Goal: Information Seeking & Learning: Learn about a topic

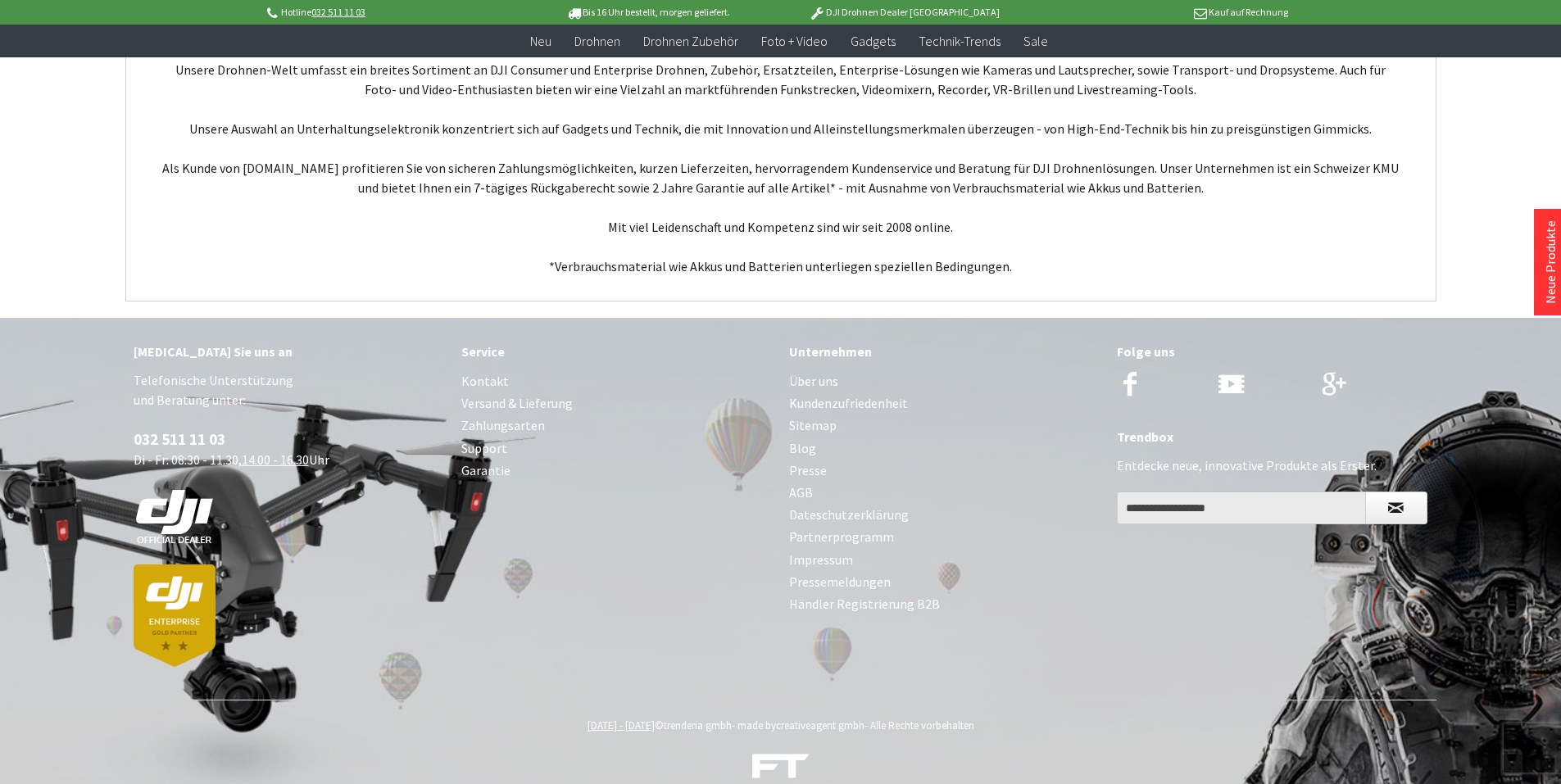
scroll to position [6291, 0]
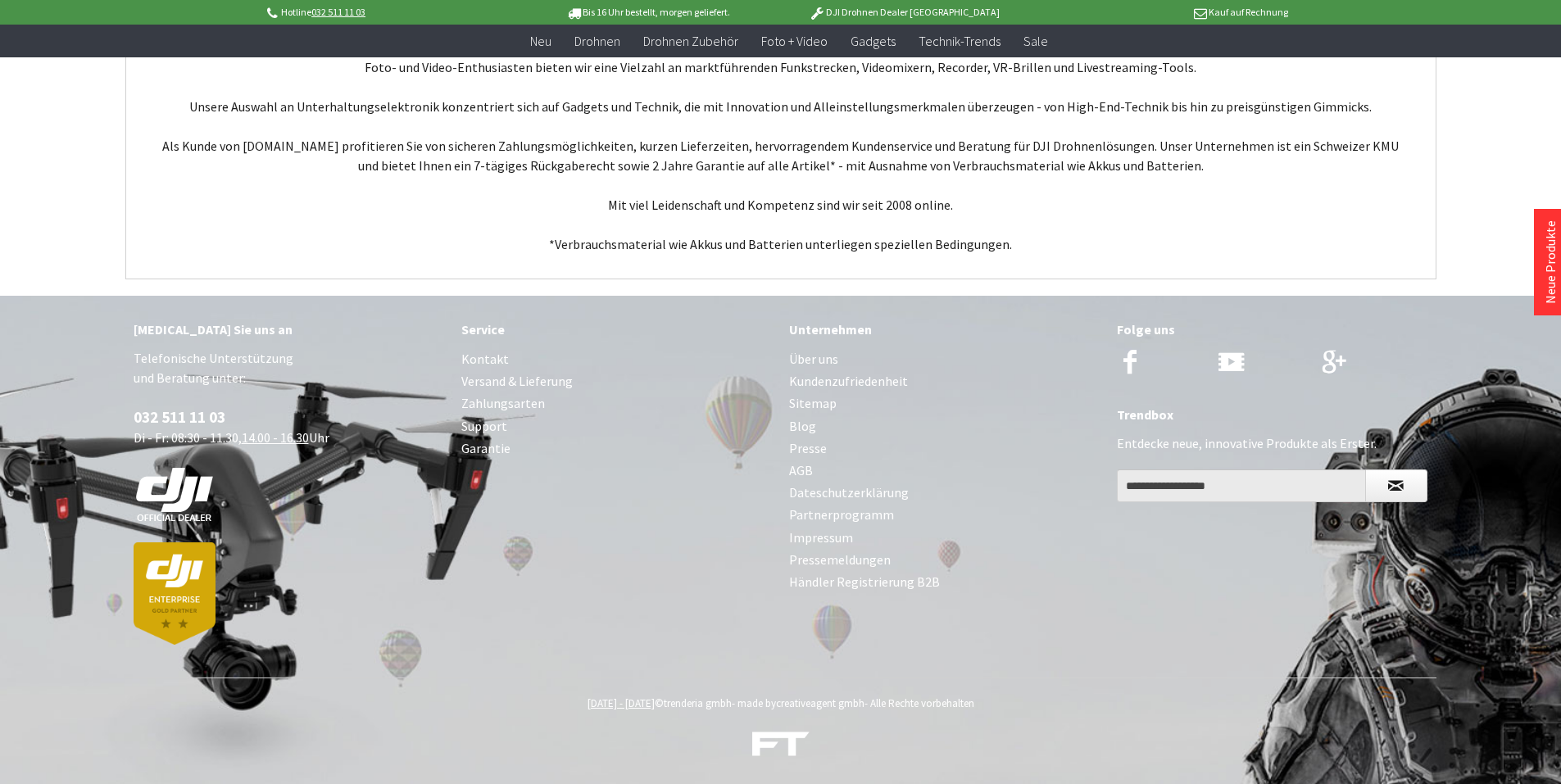
click at [812, 357] on link "Über uns" at bounding box center [945, 359] width 312 height 22
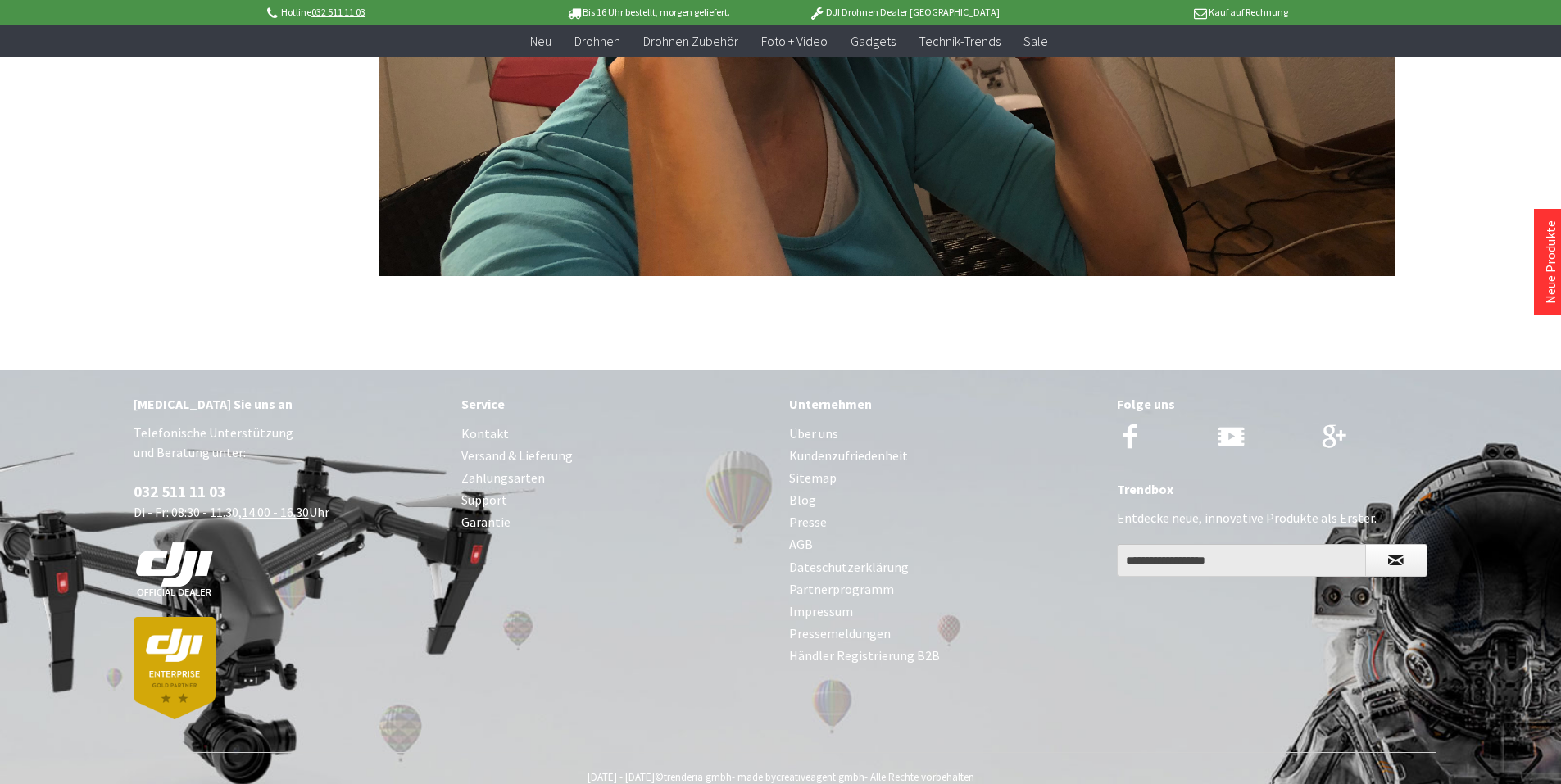
scroll to position [3968, 0]
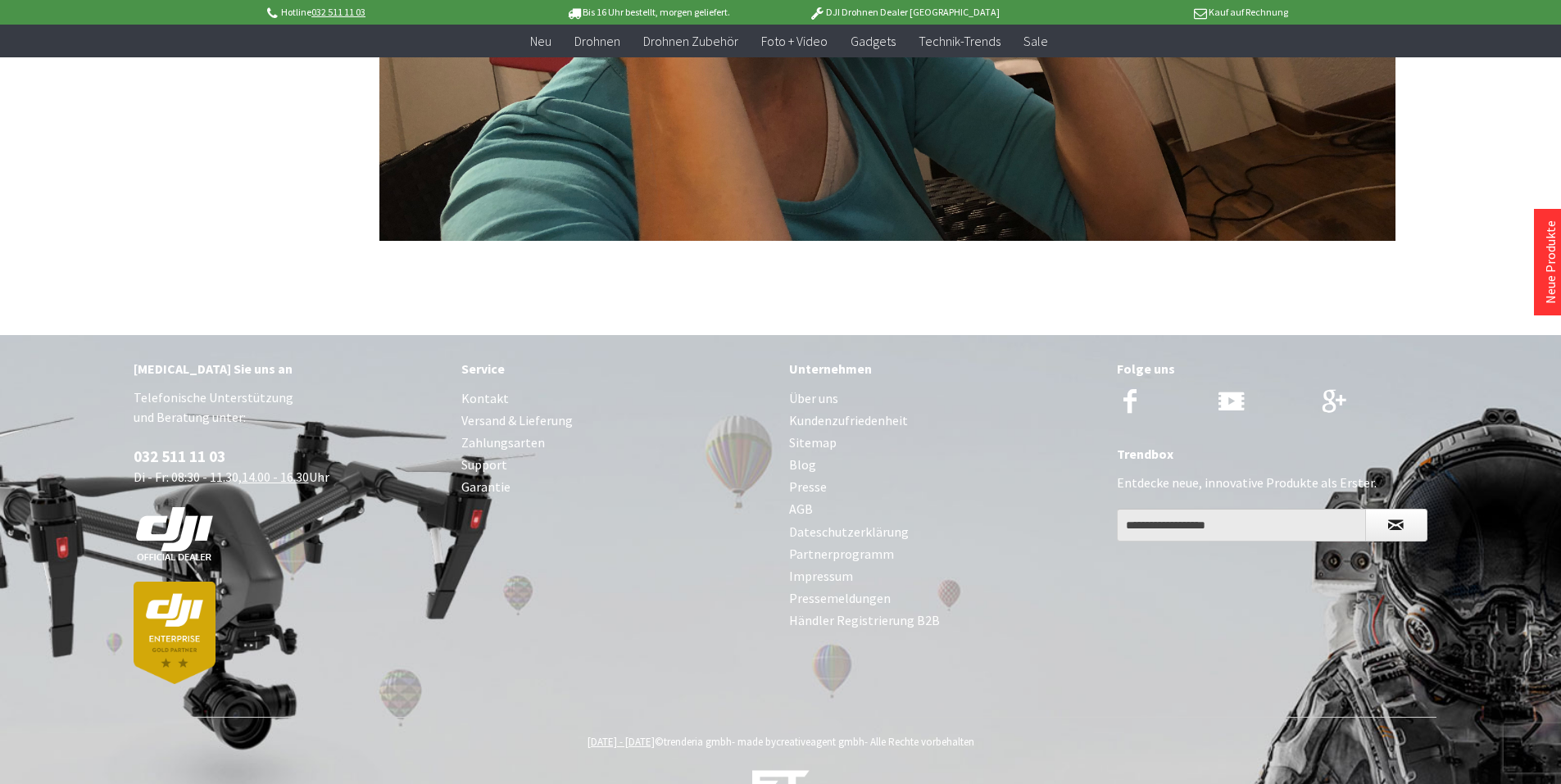
click at [487, 476] on link "Garantie" at bounding box center [616, 486] width 312 height 22
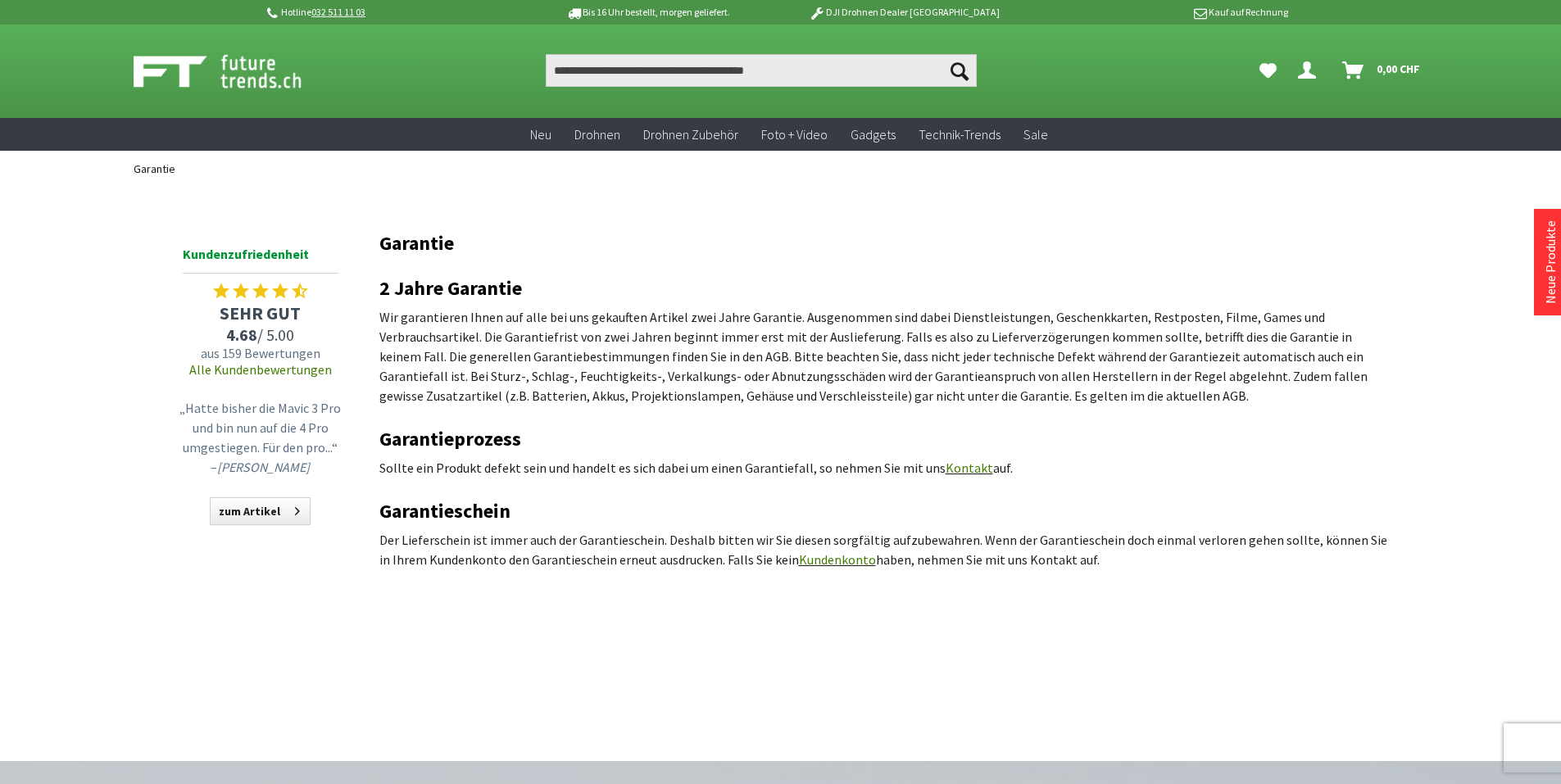
click at [239, 75] on img at bounding box center [235, 71] width 204 height 41
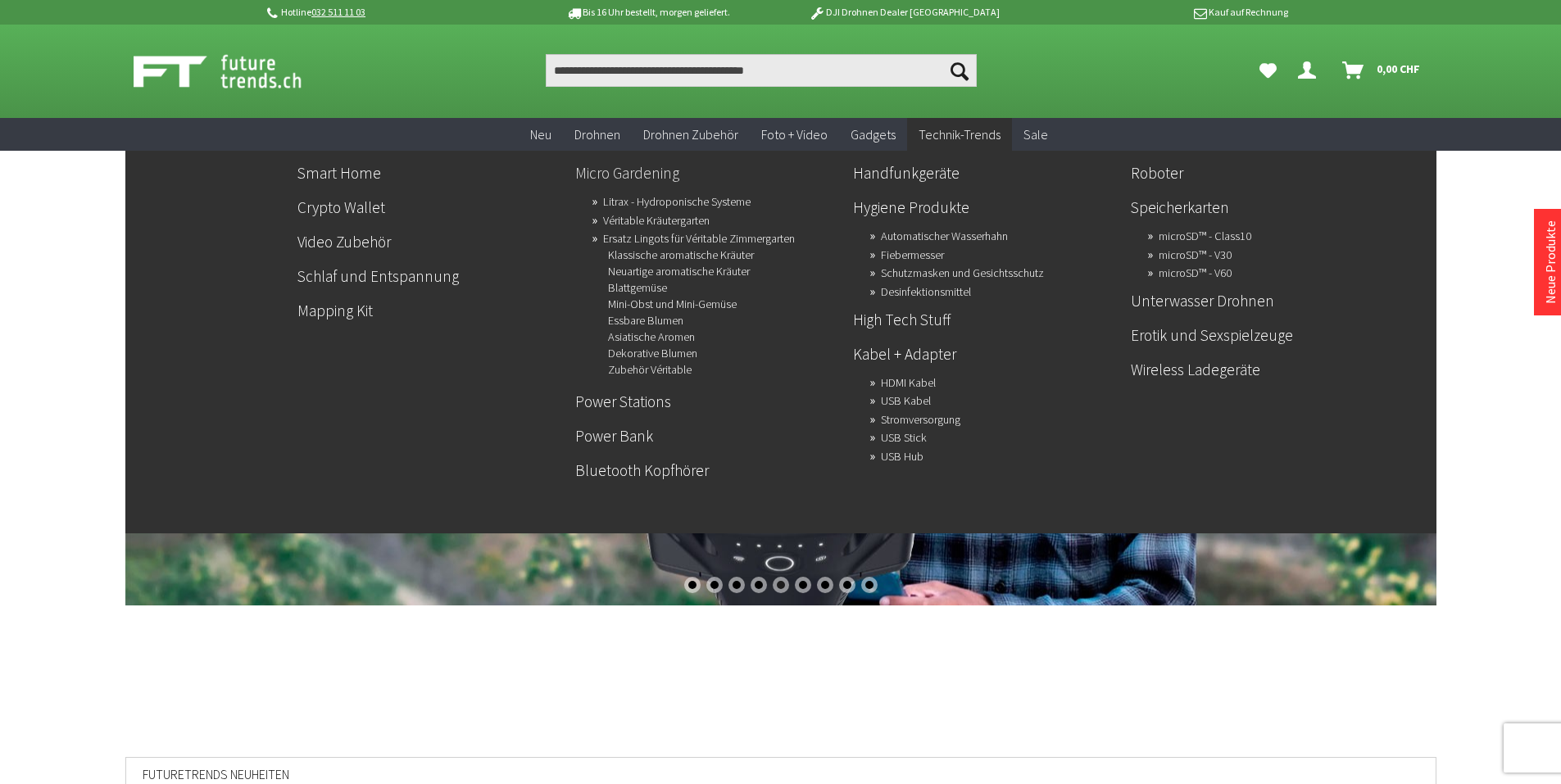
click at [658, 175] on link "Micro Gardening" at bounding box center [707, 173] width 264 height 28
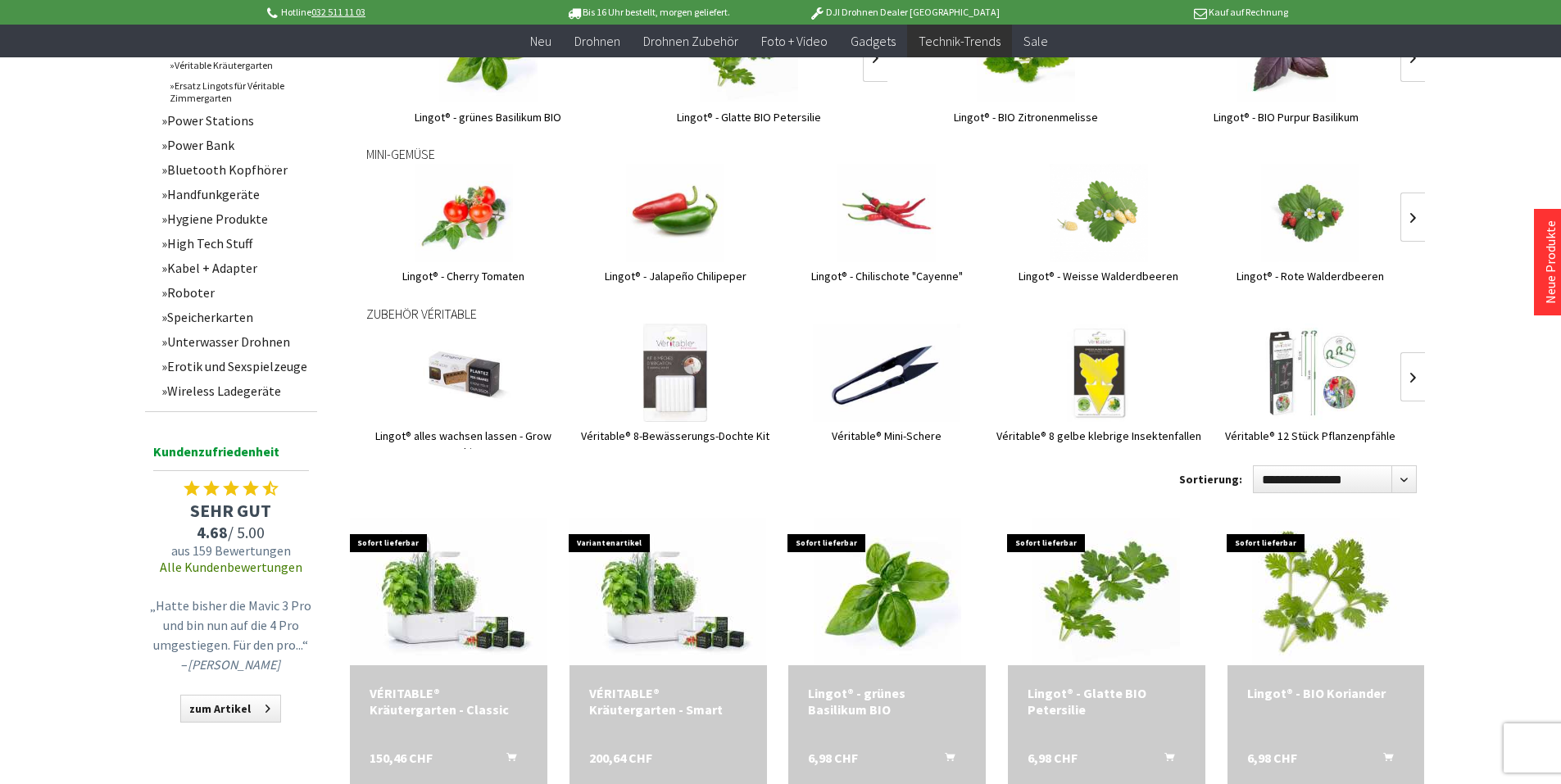
scroll to position [902, 0]
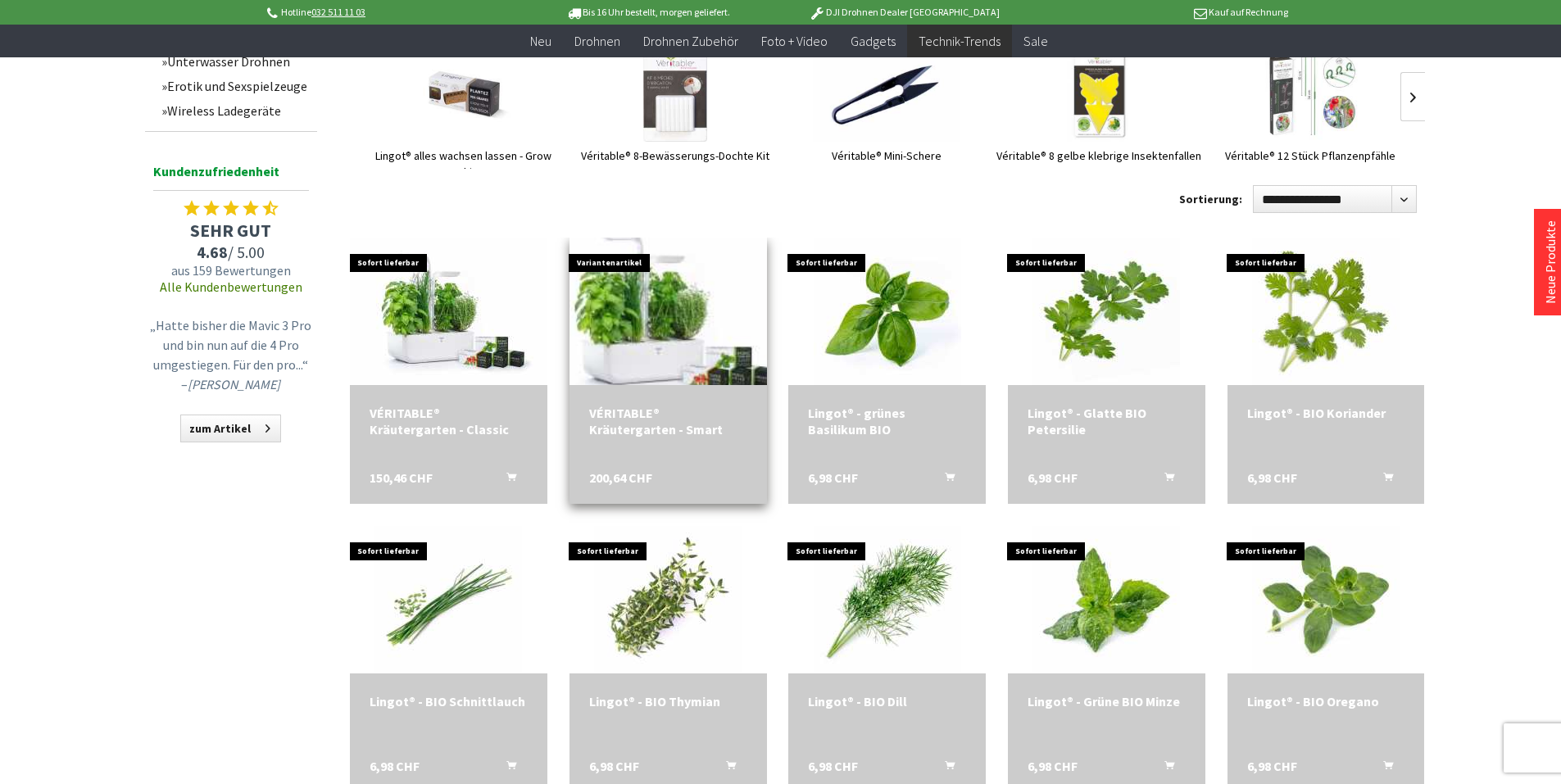
scroll to position [1147, 0]
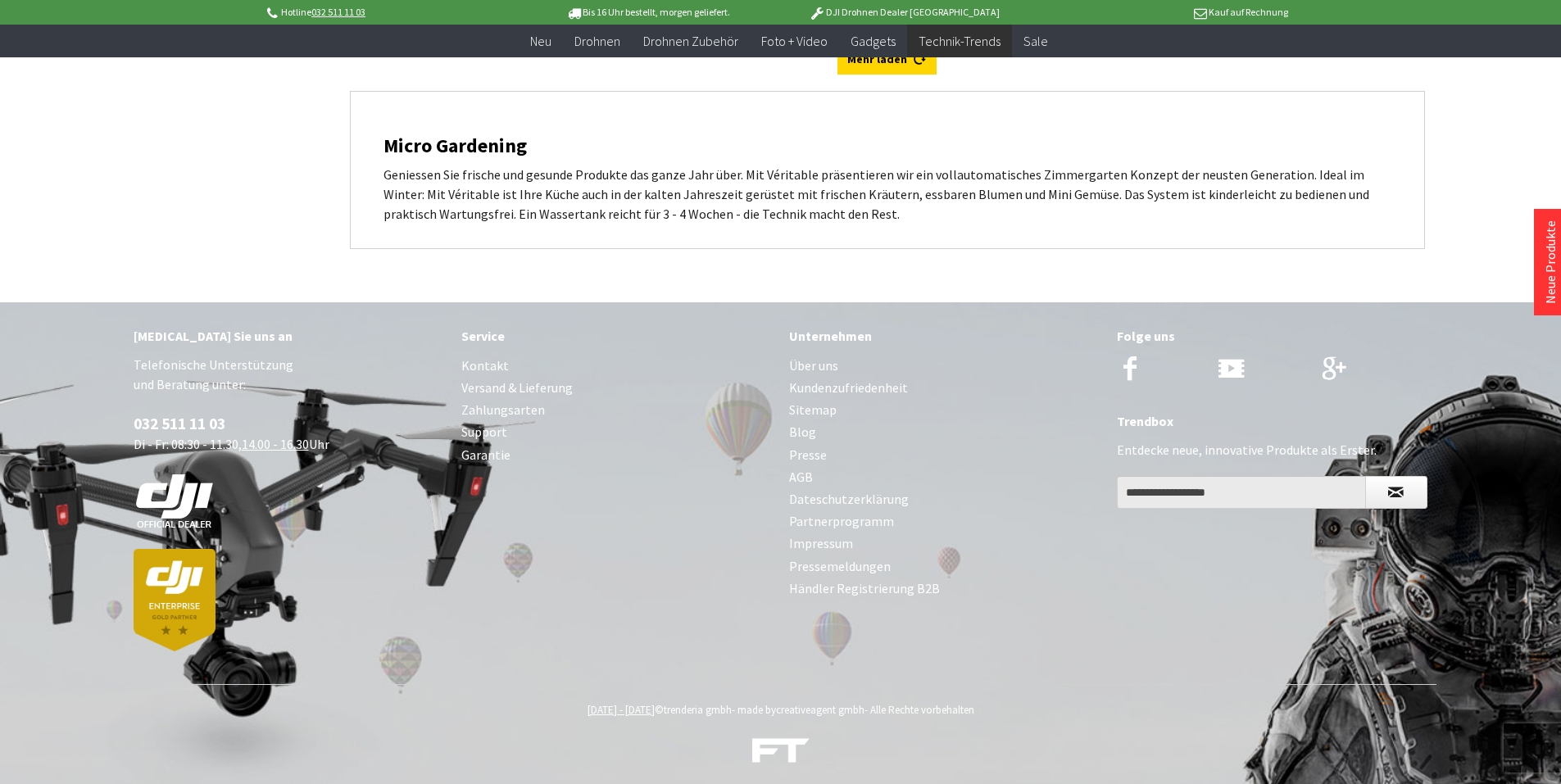
scroll to position [5681, 0]
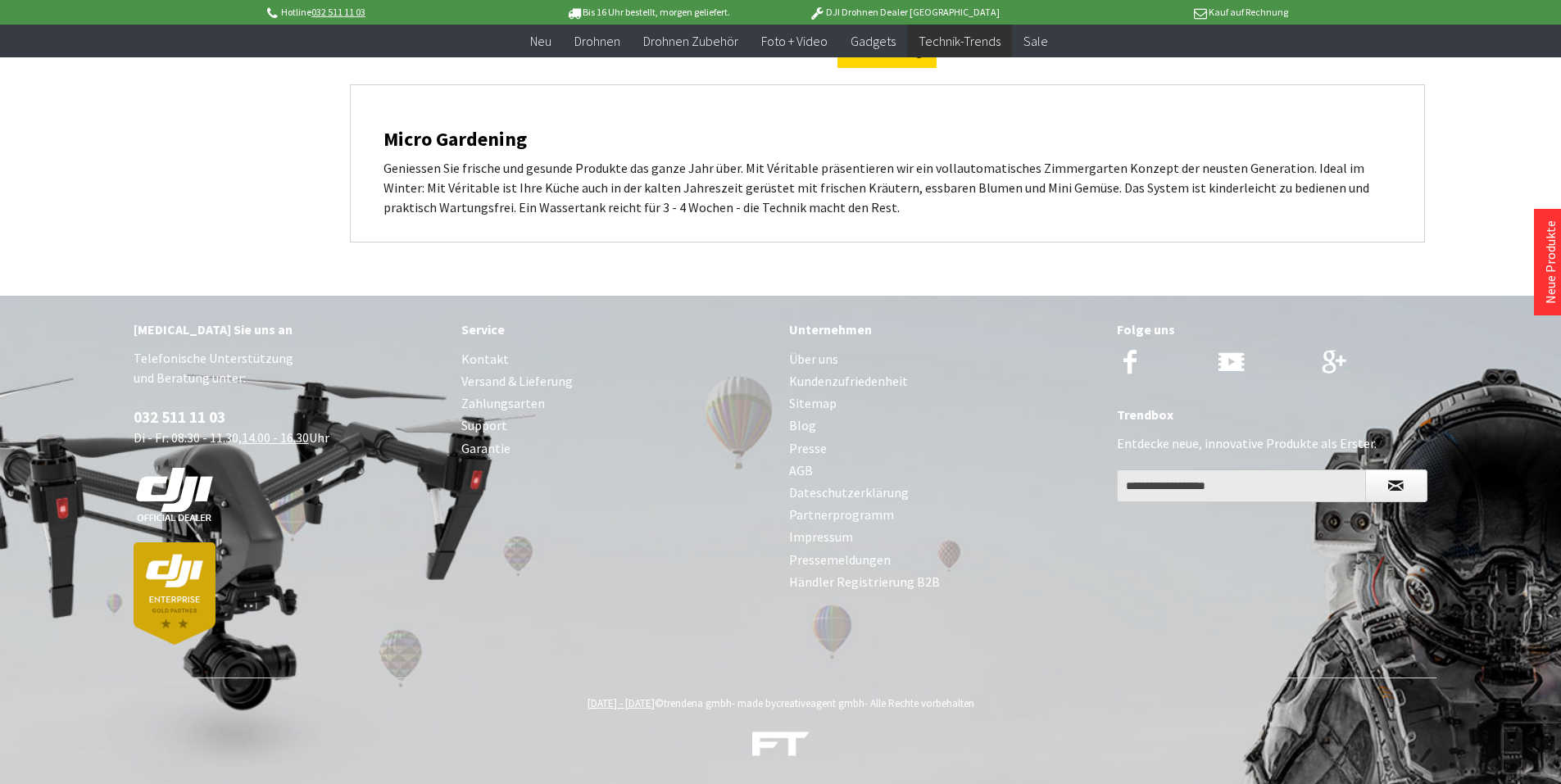
click at [899, 9] on p "DJI Drohnen Dealer [GEOGRAPHIC_DATA]" at bounding box center [903, 12] width 255 height 19
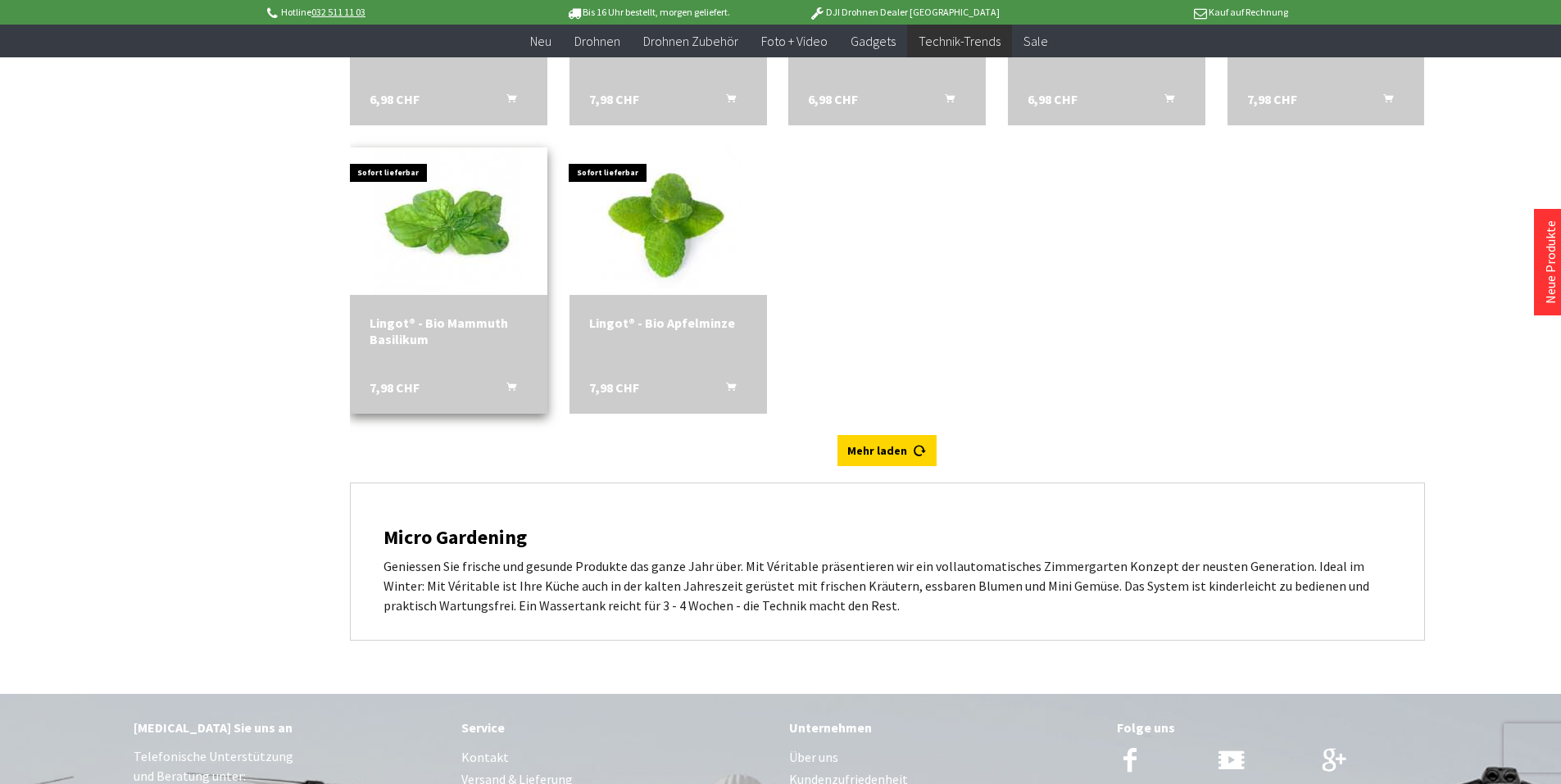
scroll to position [5272, 0]
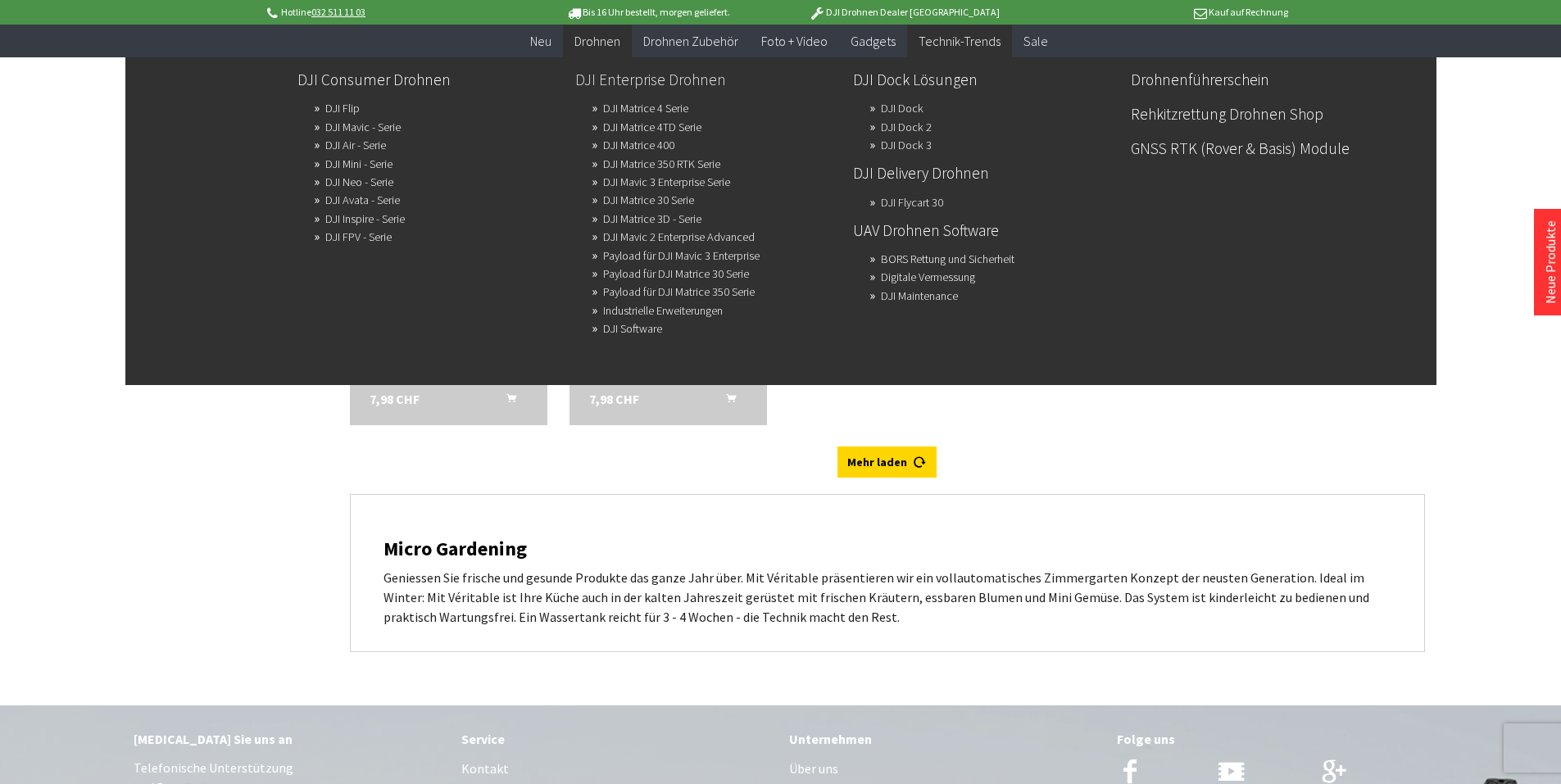
click at [614, 79] on link "DJI Enterprise Drohnen" at bounding box center [707, 80] width 264 height 28
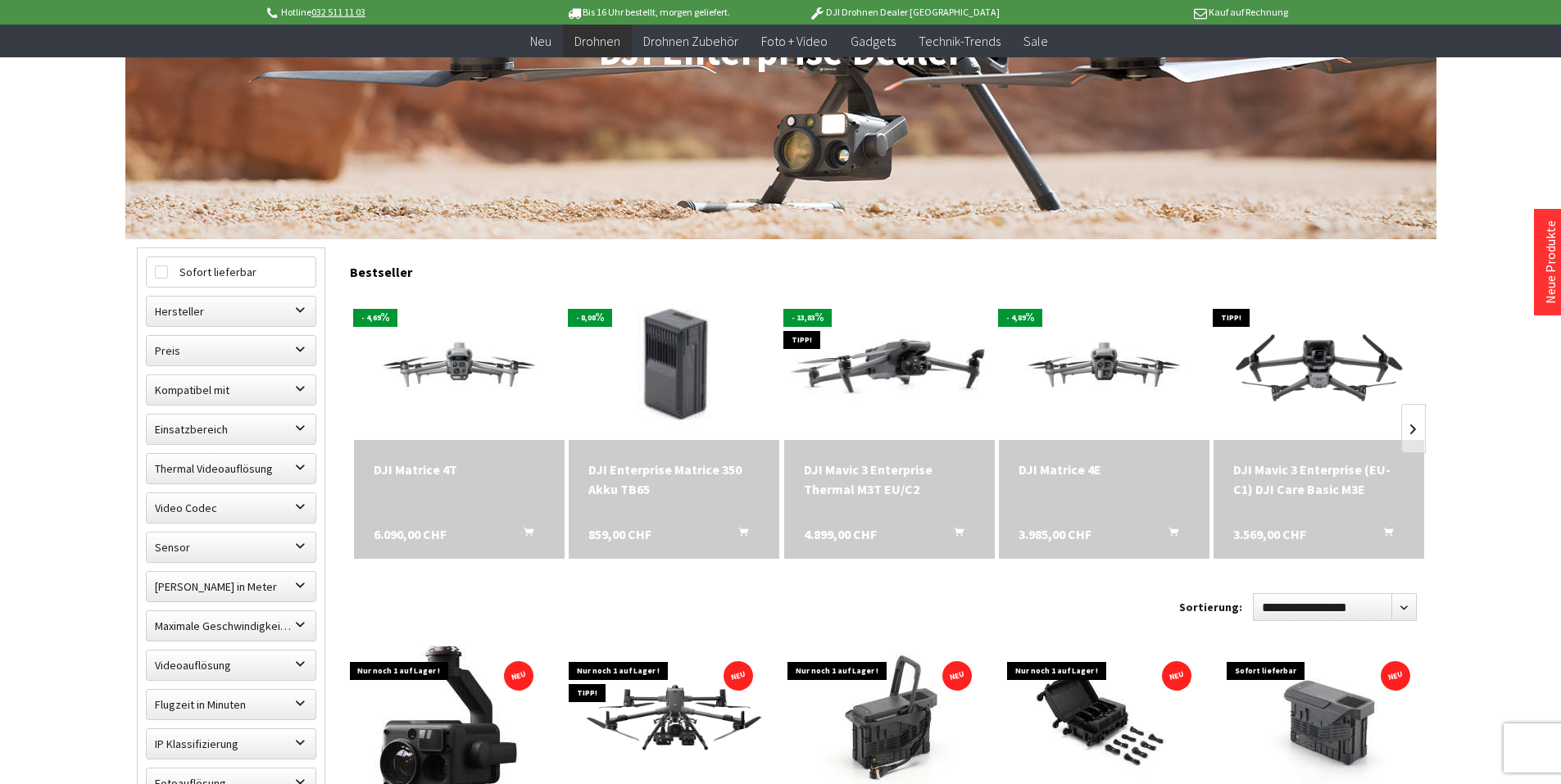
scroll to position [327, 0]
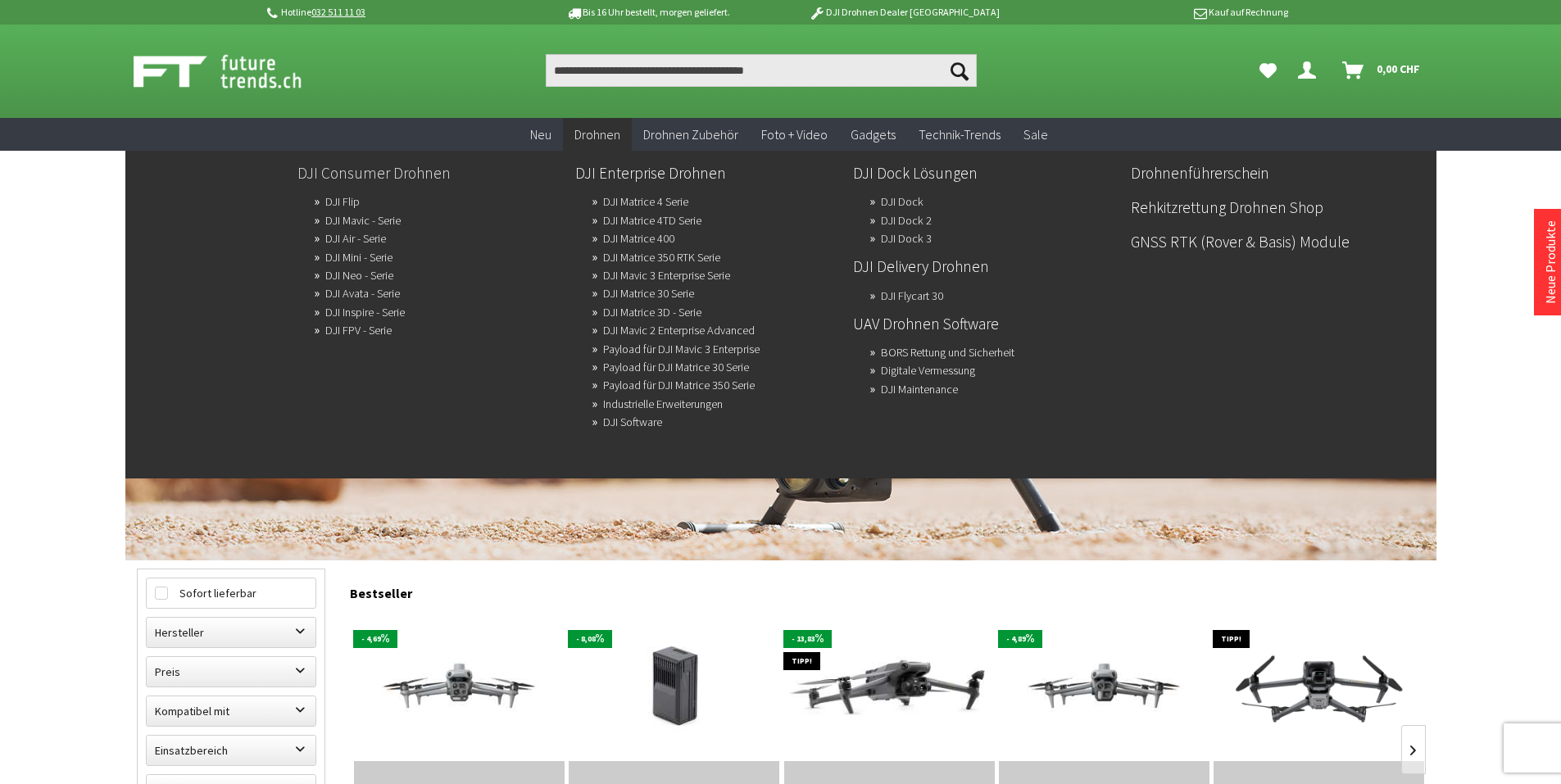
click at [401, 176] on link "DJI Consumer Drohnen" at bounding box center [429, 173] width 264 height 28
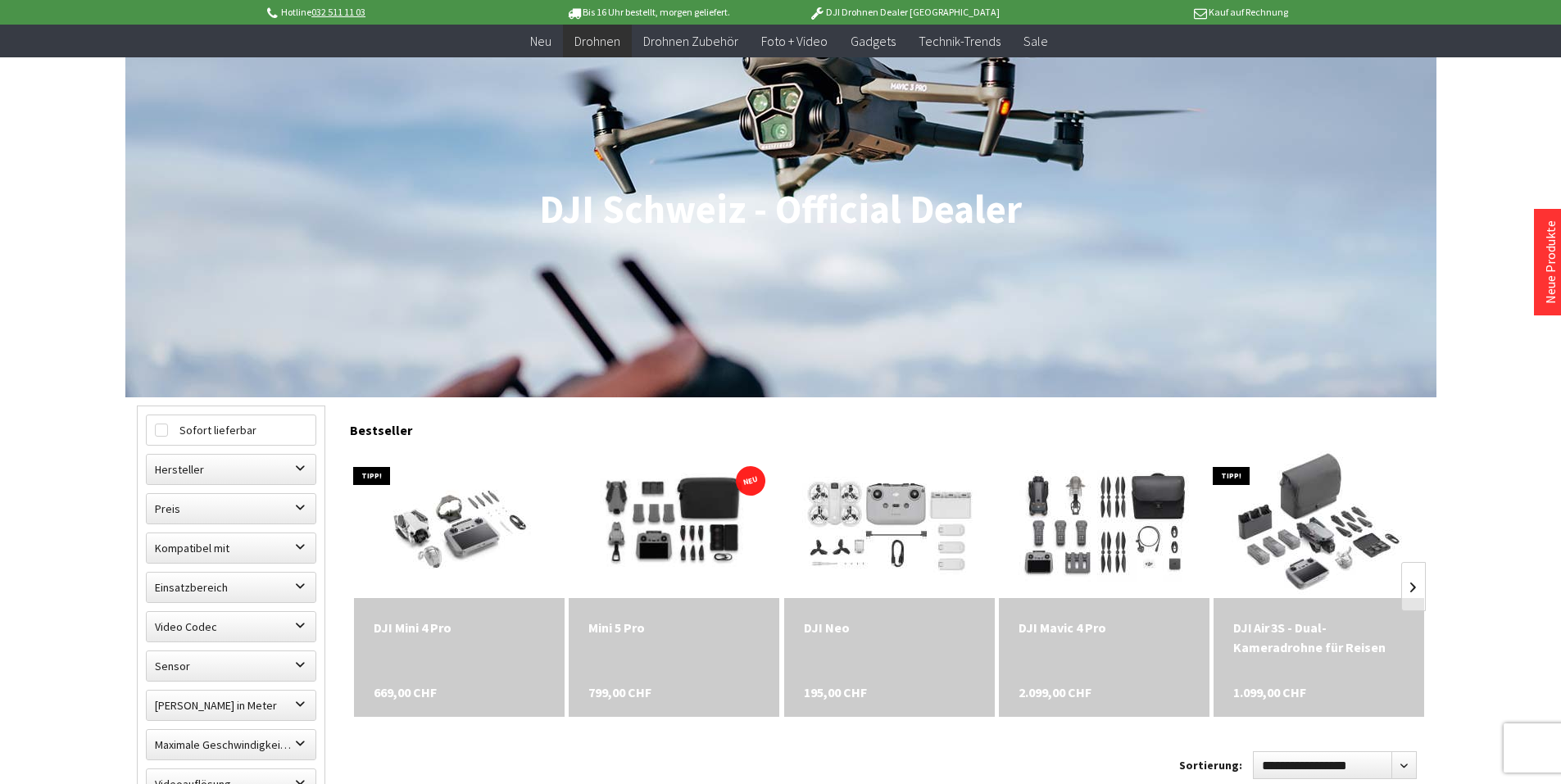
scroll to position [410, 0]
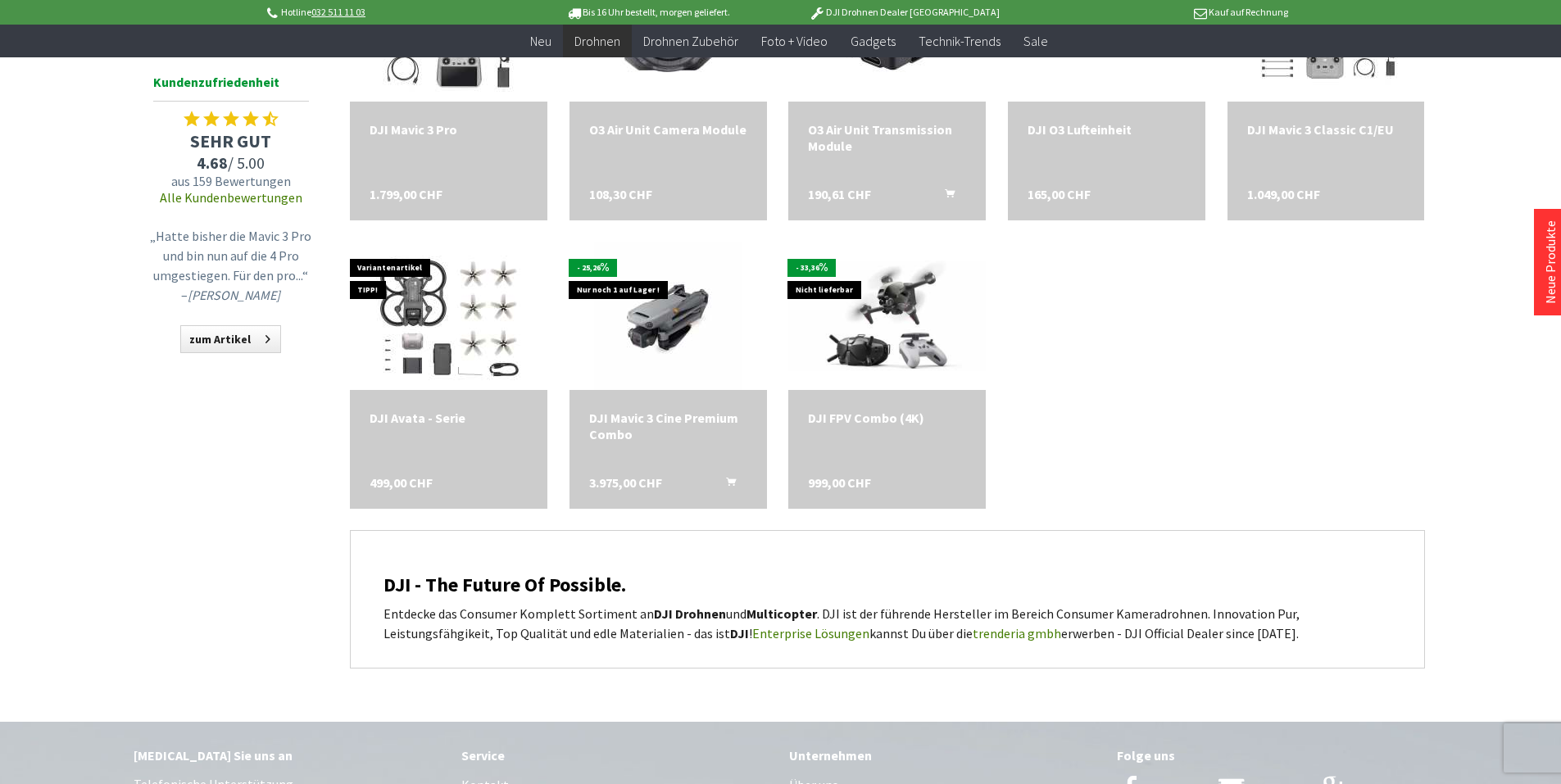
scroll to position [1393, 0]
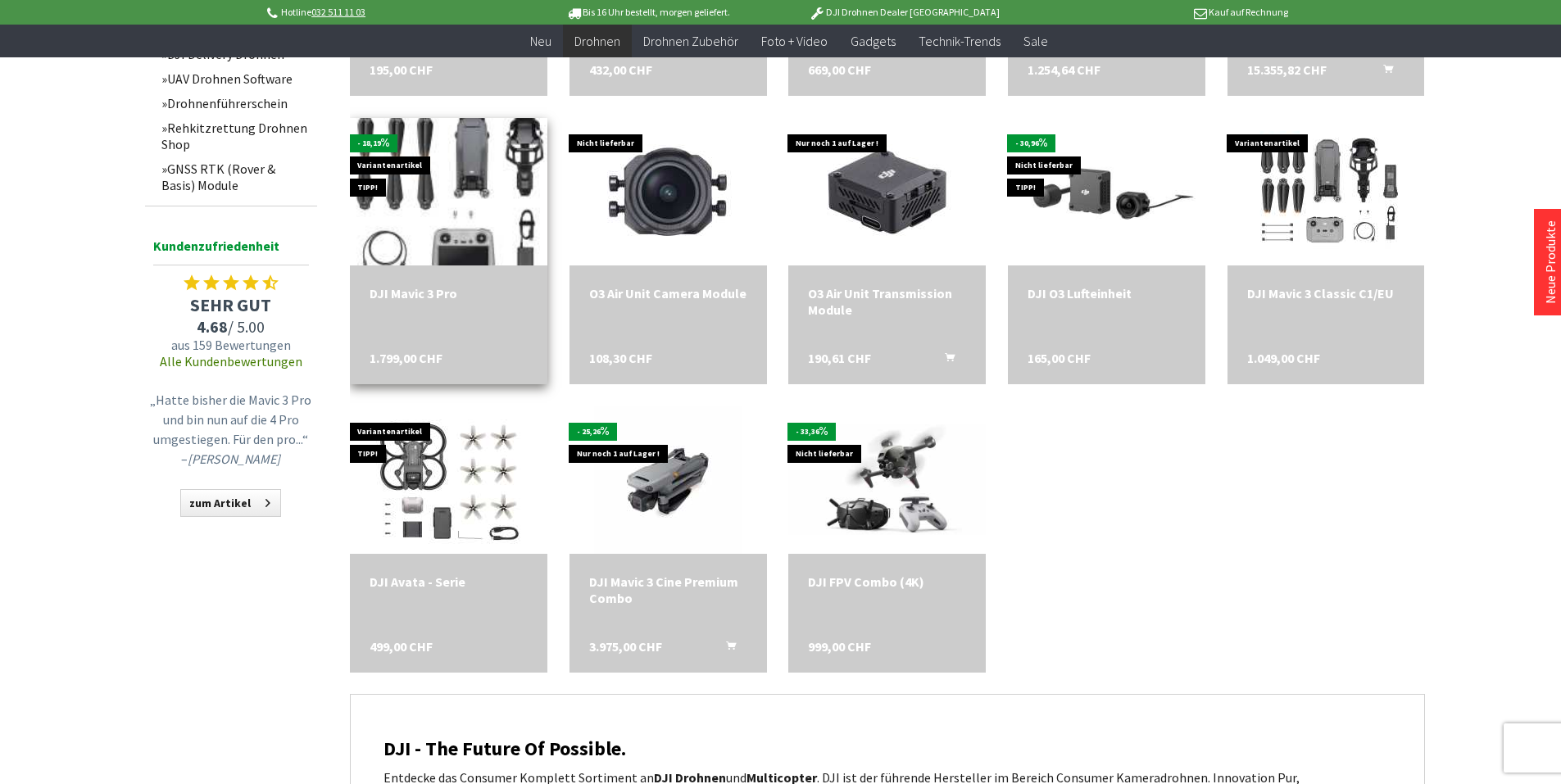
click at [442, 196] on img at bounding box center [449, 191] width 258 height 206
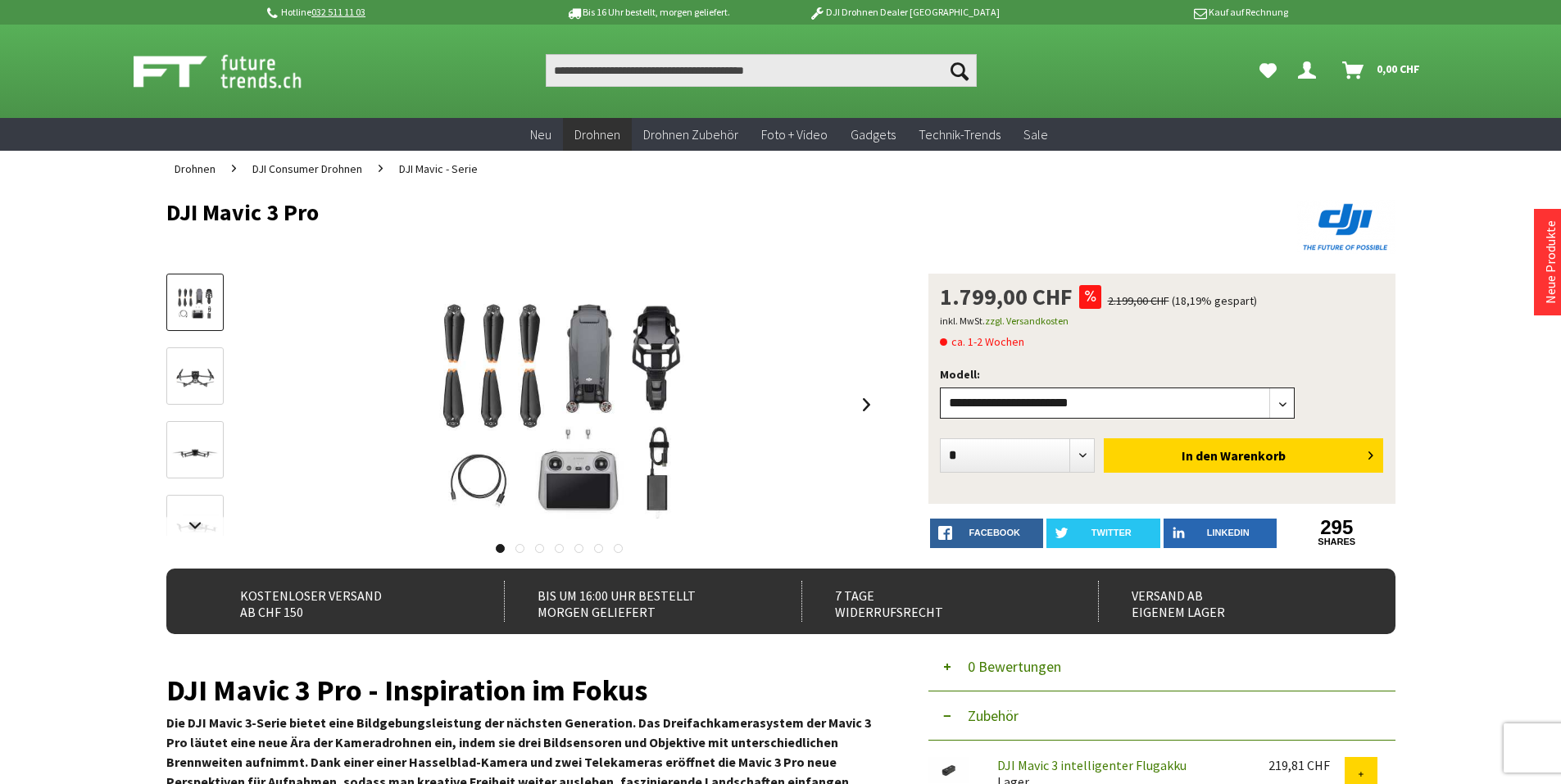
click at [1012, 397] on select"] "**********" at bounding box center [1117, 402] width 356 height 31
select select"] "***"
click at [939, 387] on select"] "**********" at bounding box center [1117, 402] width 356 height 31
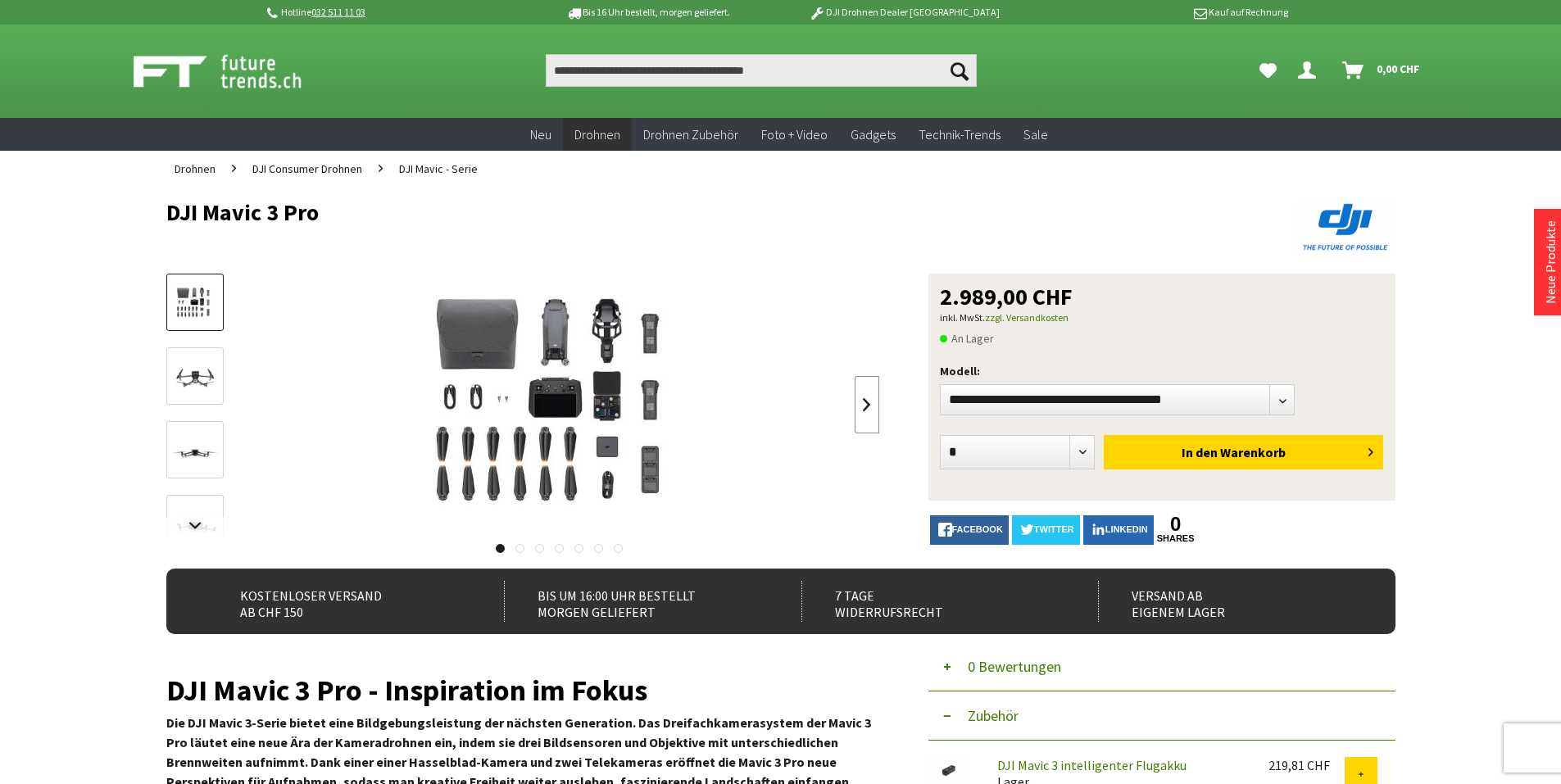
click at [870, 399] on link at bounding box center [867, 404] width 25 height 57
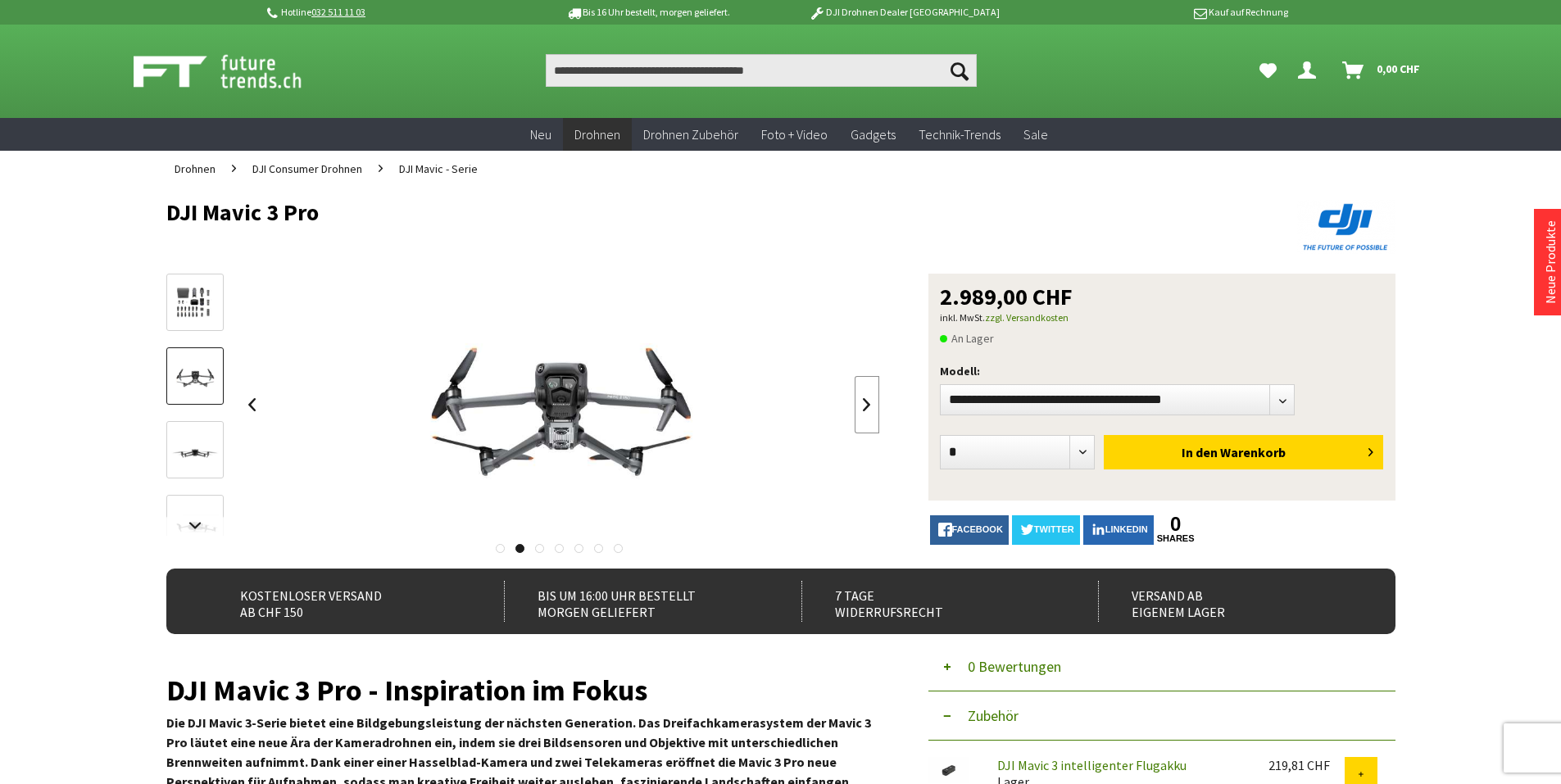
click at [870, 399] on link at bounding box center [867, 404] width 25 height 57
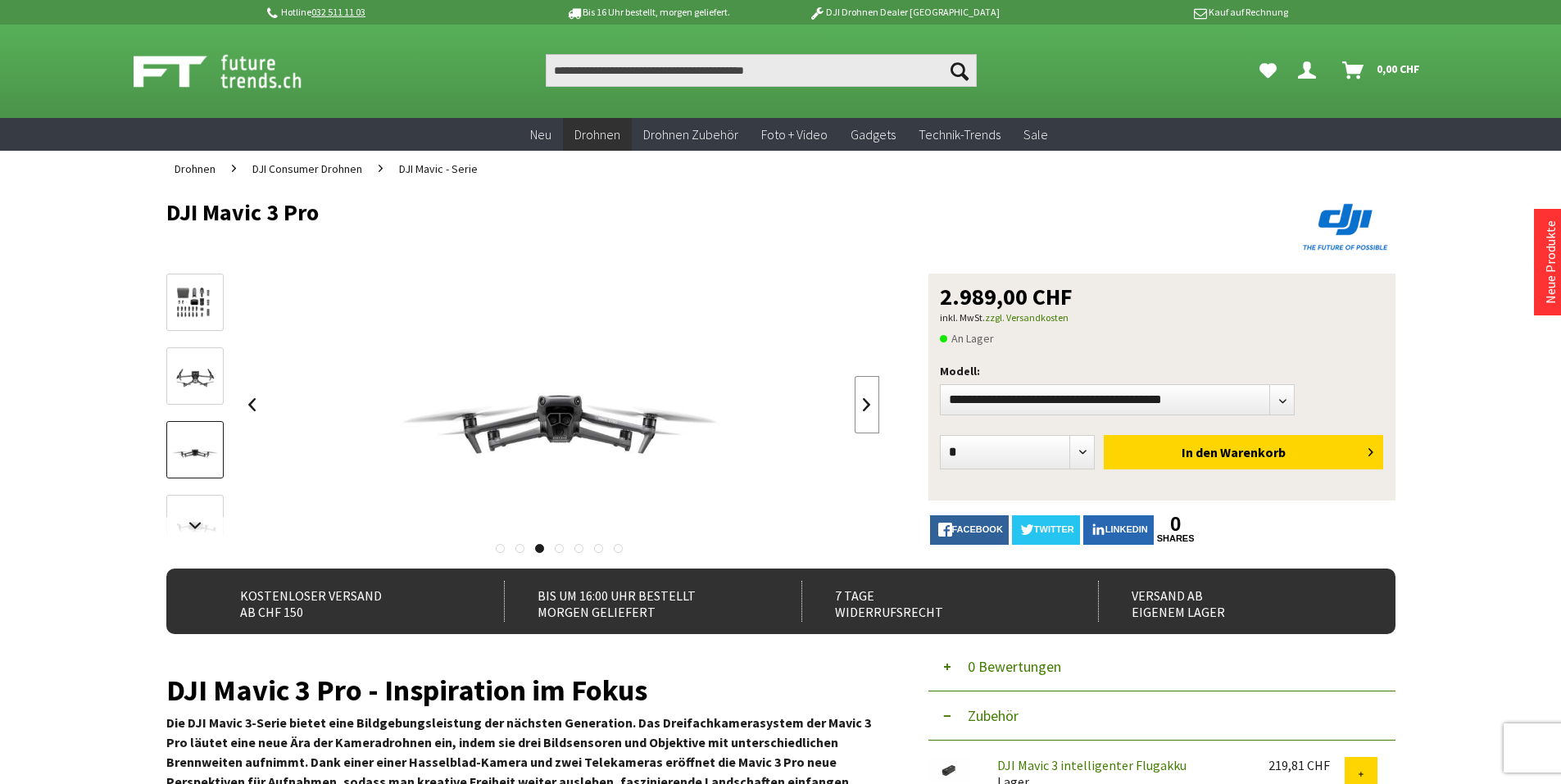
click at [870, 399] on link at bounding box center [867, 404] width 25 height 57
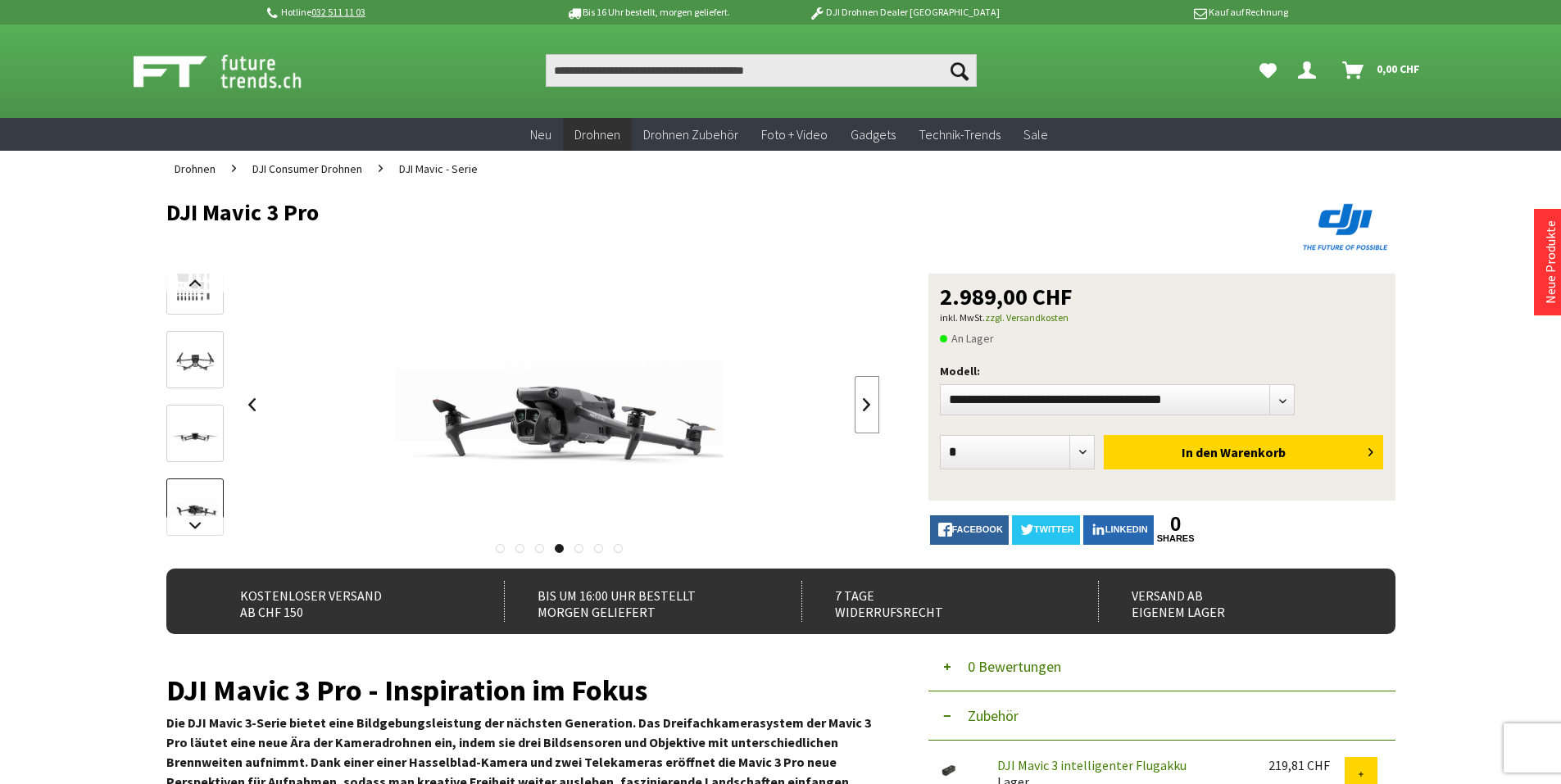
click at [870, 399] on link at bounding box center [867, 404] width 25 height 57
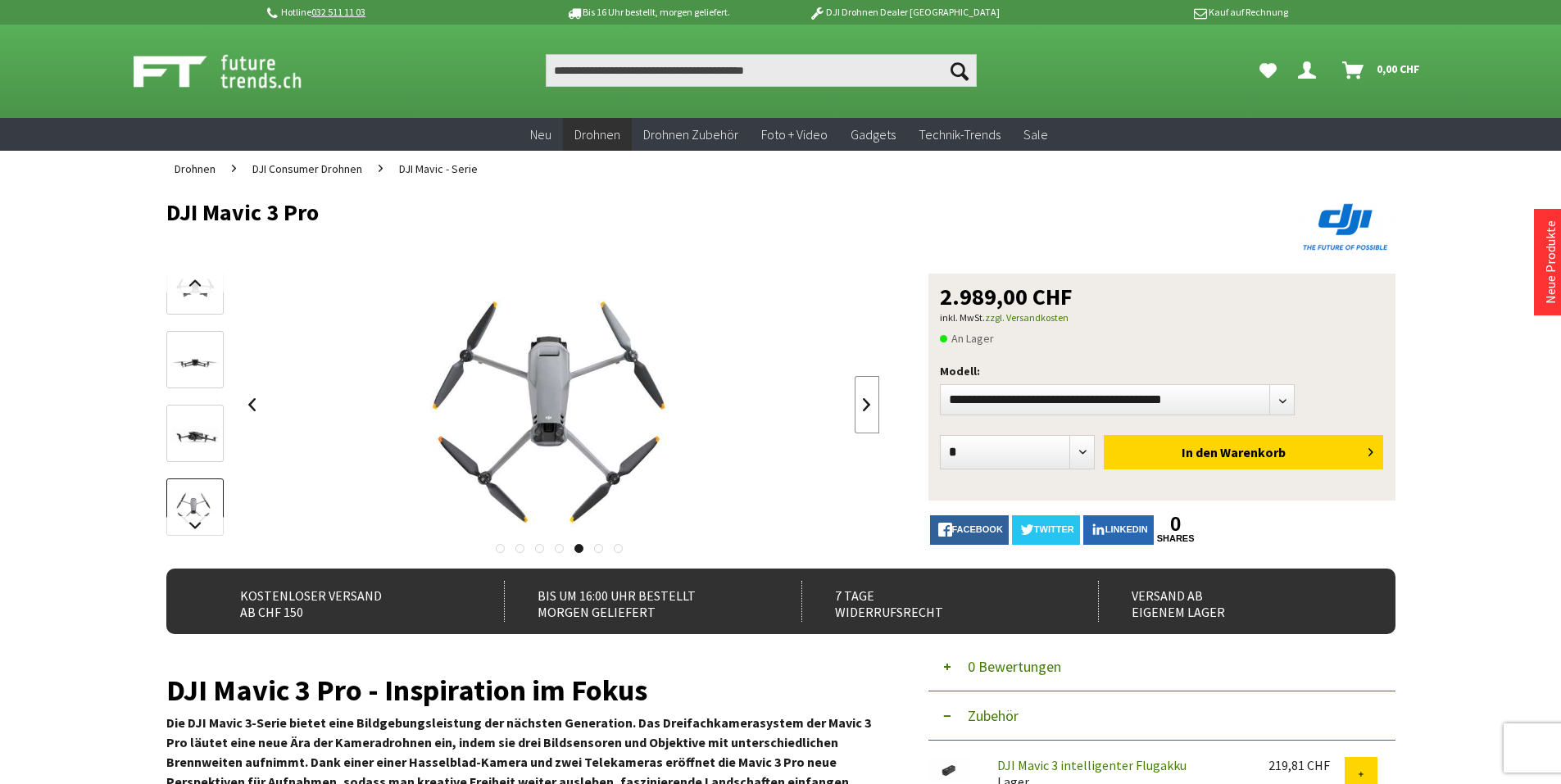
click at [870, 399] on link at bounding box center [867, 404] width 25 height 57
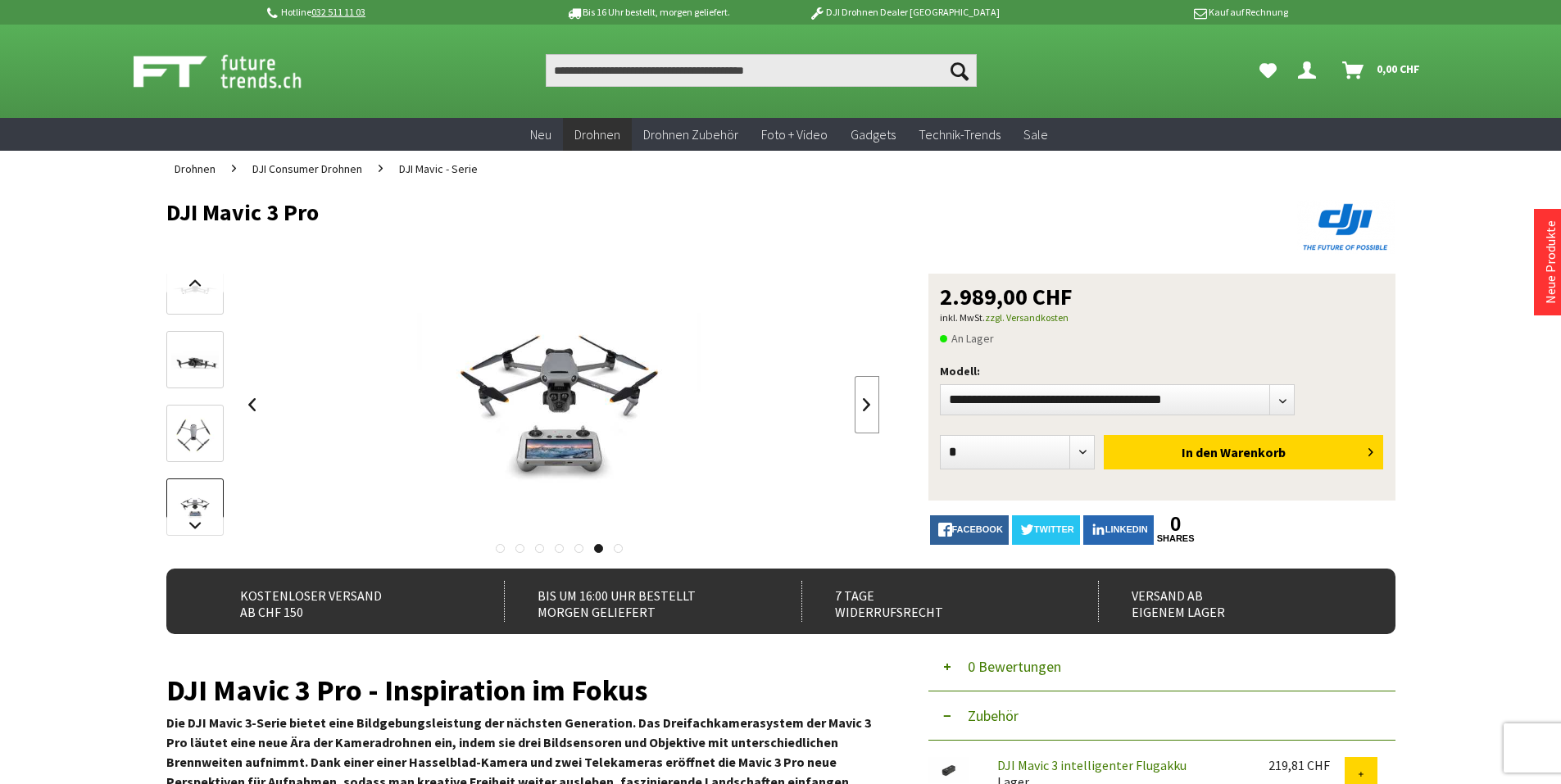
click at [870, 399] on link at bounding box center [867, 404] width 25 height 57
click at [870, 399] on div at bounding box center [559, 405] width 640 height 263
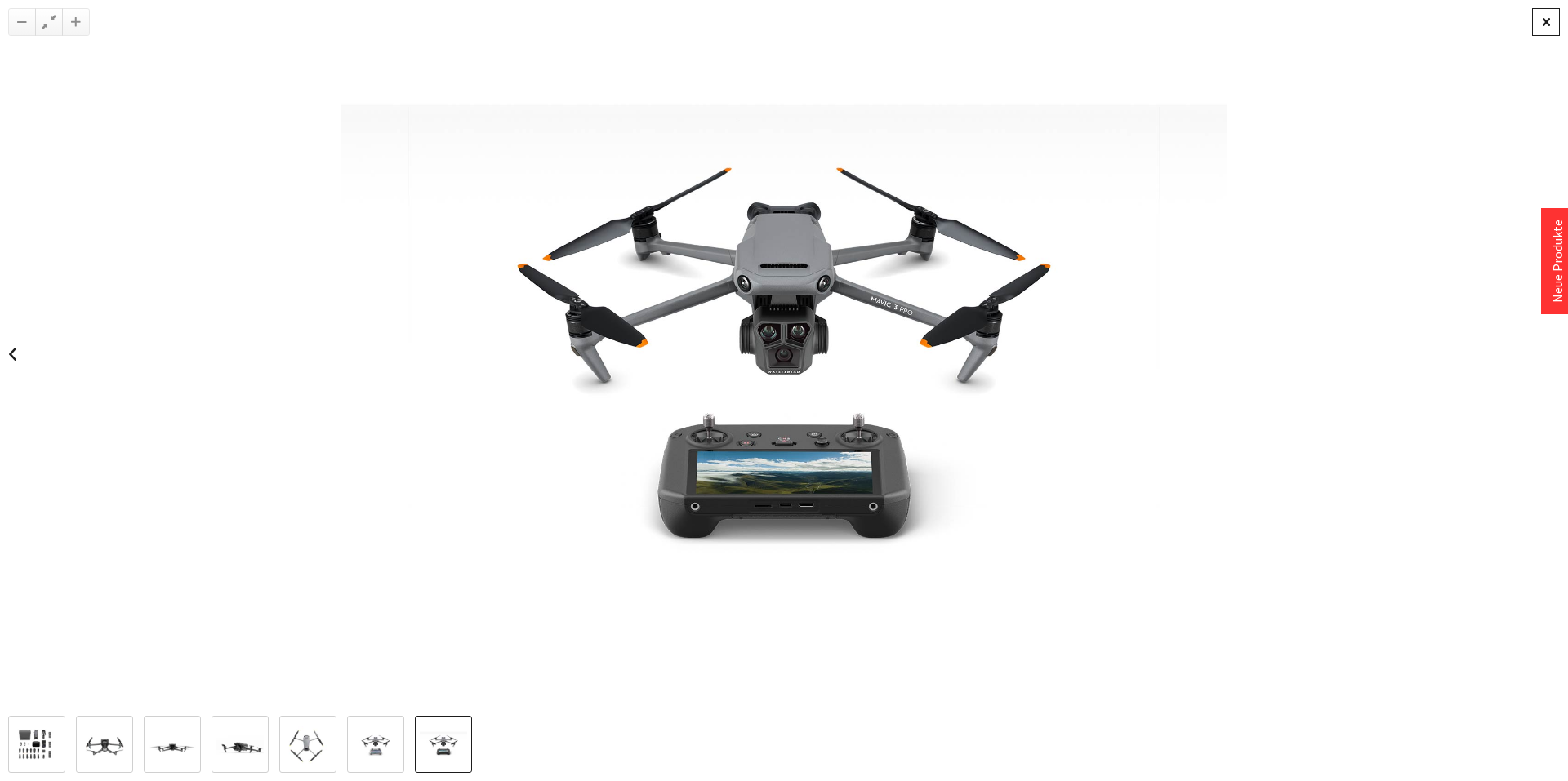
click at [1542, 24] on div at bounding box center [1546, 22] width 28 height 28
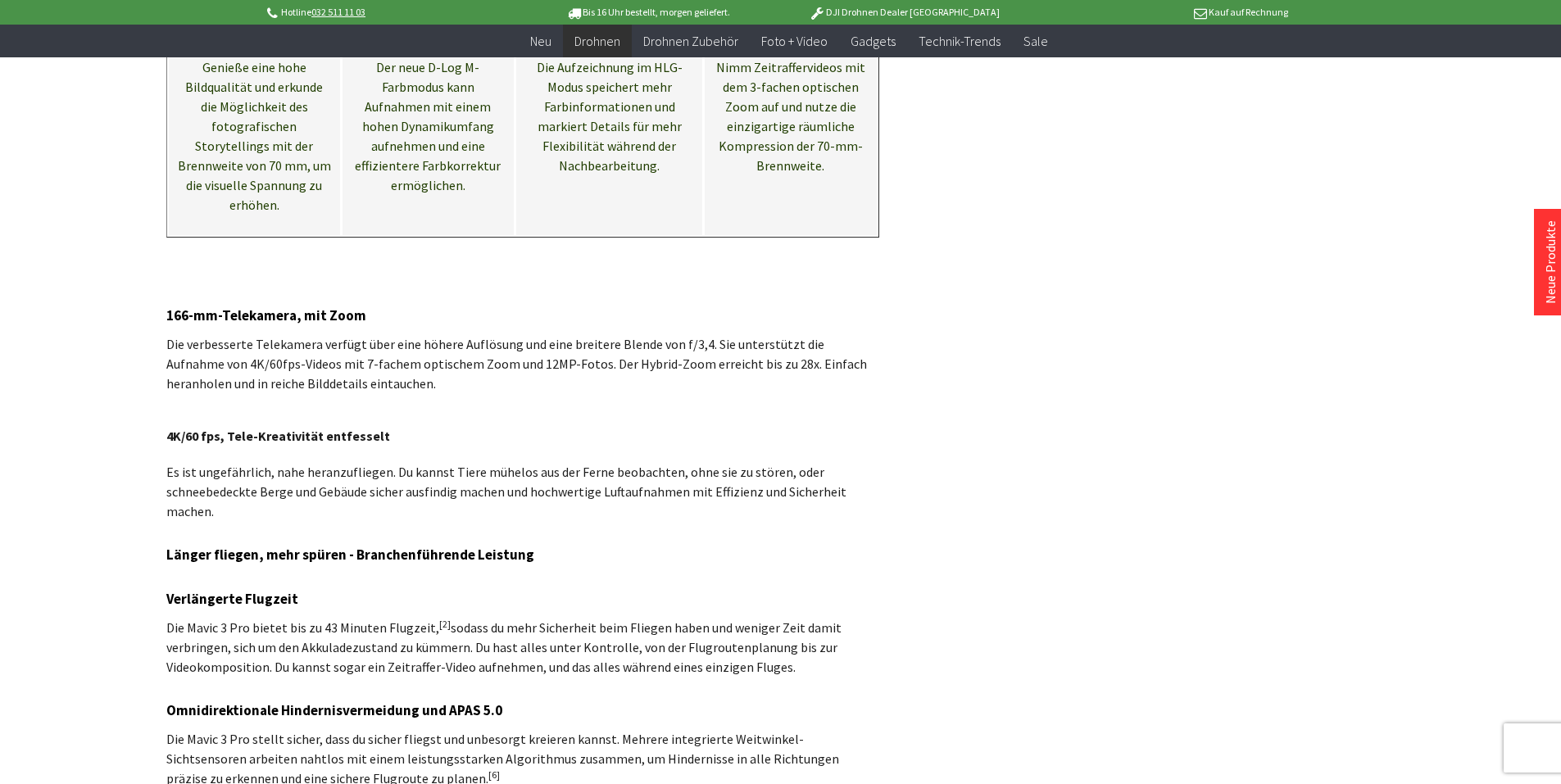
scroll to position [3196, 0]
